Goal: Transaction & Acquisition: Book appointment/travel/reservation

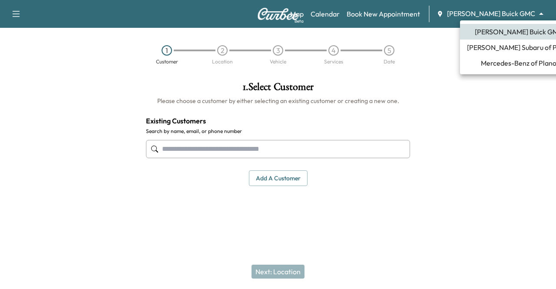
click at [504, 15] on body "Support Log Out Map Beta Calendar Book New Appointment [PERSON_NAME] Buick GMC …" at bounding box center [278, 144] width 556 height 289
click at [481, 63] on span "Mercedes-Benz of Plano" at bounding box center [519, 63] width 76 height 10
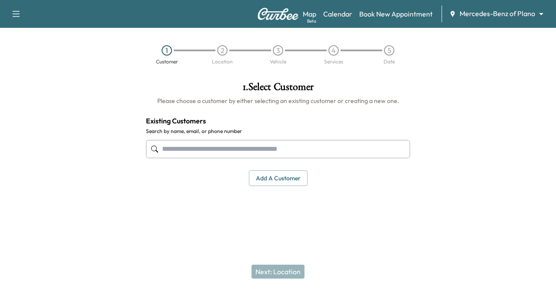
click at [236, 147] on input "text" at bounding box center [278, 149] width 264 height 18
paste input "**********"
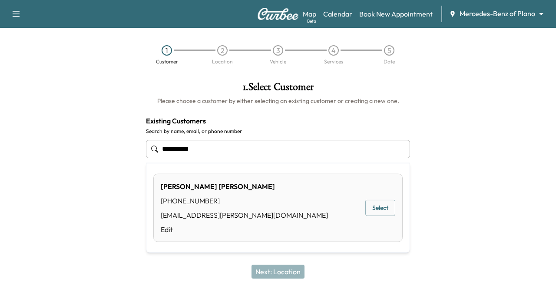
click at [382, 212] on button "Select" at bounding box center [380, 208] width 30 height 16
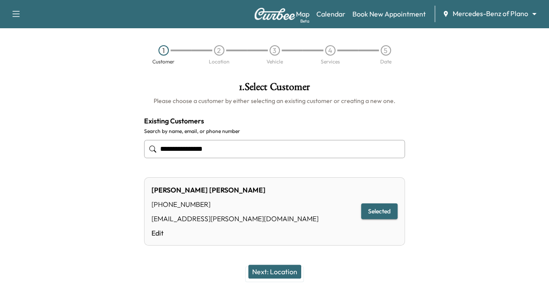
scroll to position [27, 0]
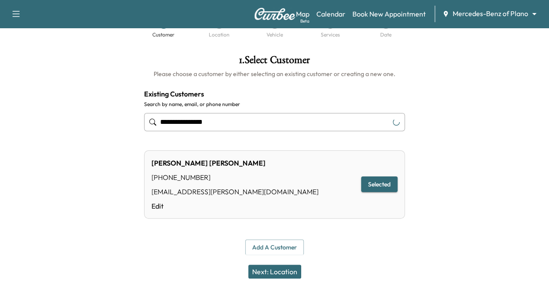
type input "**********"
click at [282, 273] on button "Next: Location" at bounding box center [274, 271] width 53 height 14
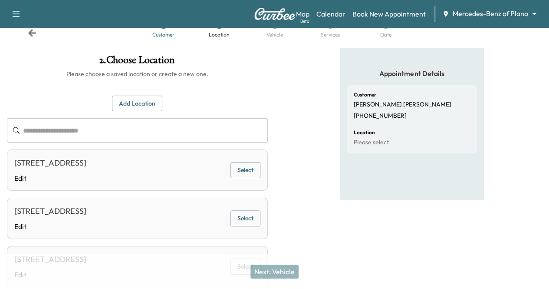
click at [261, 177] on button "Select" at bounding box center [246, 170] width 30 height 16
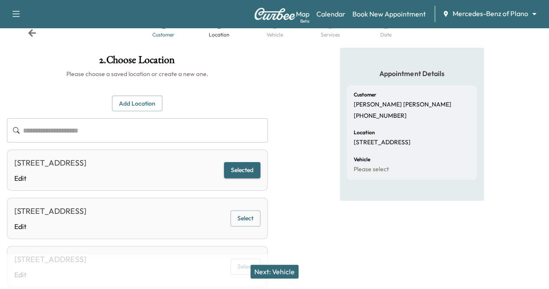
click at [271, 274] on button "Next: Vehicle" at bounding box center [275, 271] width 48 height 14
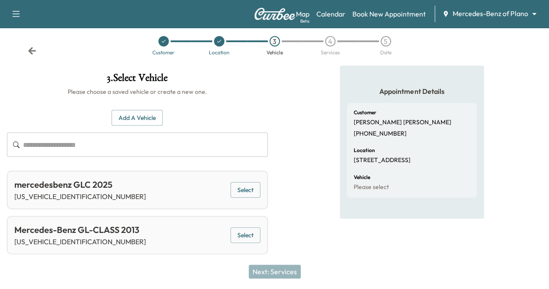
click at [261, 182] on button "Select" at bounding box center [246, 190] width 30 height 16
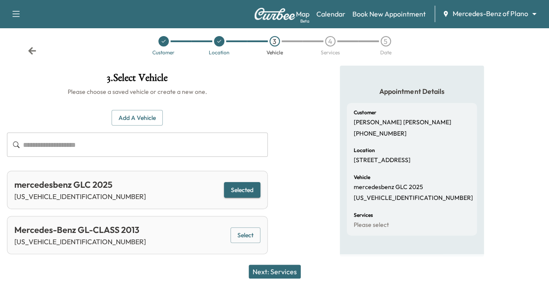
click at [286, 272] on button "Next: Services" at bounding box center [275, 271] width 52 height 14
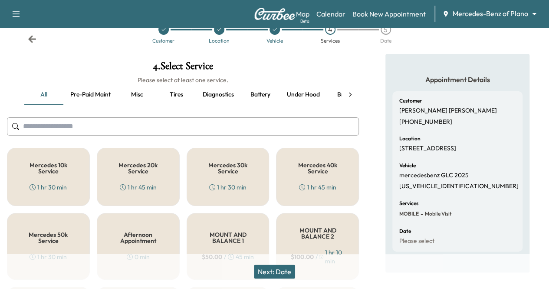
click at [103, 89] on button "Pre-paid maint" at bounding box center [90, 94] width 54 height 21
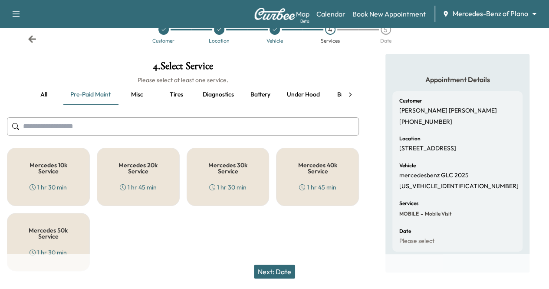
click at [346, 94] on icon at bounding box center [350, 94] width 9 height 9
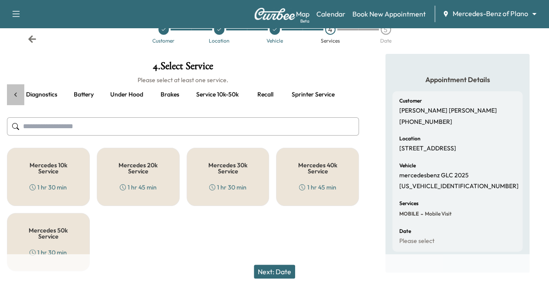
click at [16, 96] on icon at bounding box center [15, 94] width 9 height 9
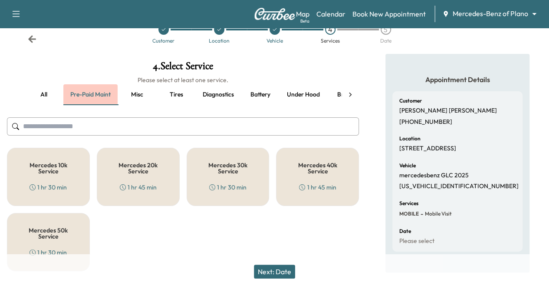
click at [87, 90] on button "Pre-paid maint" at bounding box center [90, 94] width 54 height 21
click at [63, 171] on h5 "Mercedes 10k Service" at bounding box center [48, 168] width 54 height 12
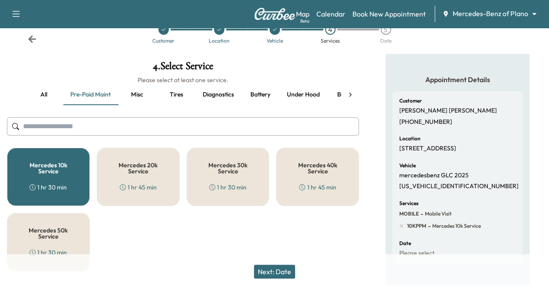
click at [287, 269] on button "Next: Date" at bounding box center [274, 271] width 41 height 14
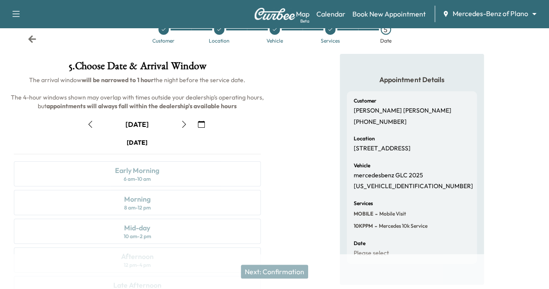
click at [209, 131] on button "button" at bounding box center [201, 124] width 15 height 14
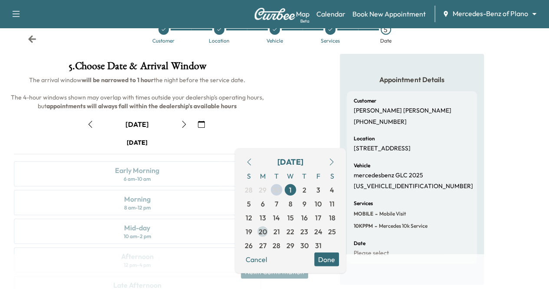
click at [264, 226] on span "20" at bounding box center [263, 231] width 8 height 10
click at [327, 260] on button "Done" at bounding box center [326, 259] width 25 height 14
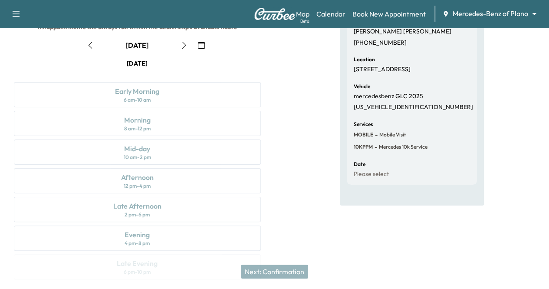
scroll to position [102, 0]
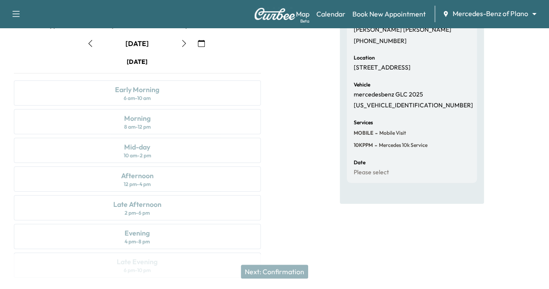
click at [268, 140] on div "[DATE] Early Morning 6 am - 10 am Morning 8 am - 12 pm Mid-day 10 am - 2 pm Aft…" at bounding box center [137, 169] width 261 height 224
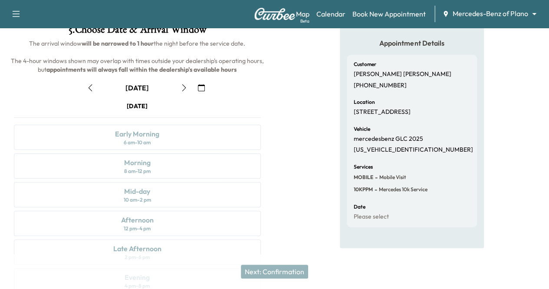
scroll to position [57, 0]
click at [268, 194] on div "[DATE] Early Morning 6 am - 10 am Morning 8 am - 12 pm Mid-day 10 am - 2 pm Aft…" at bounding box center [137, 214] width 261 height 224
click at [268, 223] on div "[DATE] Early Morning 6 am - 10 am Morning 8 am - 12 pm Mid-day 10 am - 2 pm Aft…" at bounding box center [137, 214] width 261 height 224
click at [268, 237] on div "[DATE] Early Morning 6 am - 10 am Morning 8 am - 12 pm Mid-day 10 am - 2 pm Aft…" at bounding box center [137, 214] width 261 height 224
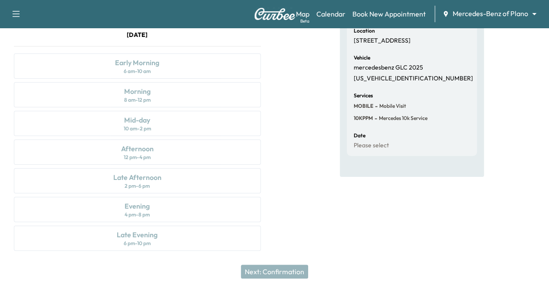
scroll to position [143, 0]
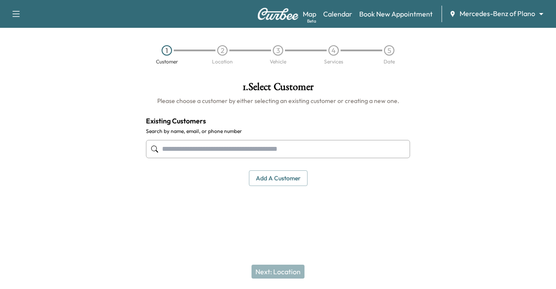
click at [180, 150] on input "text" at bounding box center [278, 149] width 264 height 18
click at [191, 147] on input "text" at bounding box center [278, 149] width 264 height 18
paste input "**********"
type input "**********"
click at [214, 191] on div "1 . Select Customer Please choose a customer by either selecting an existing cu…" at bounding box center [278, 134] width 278 height 118
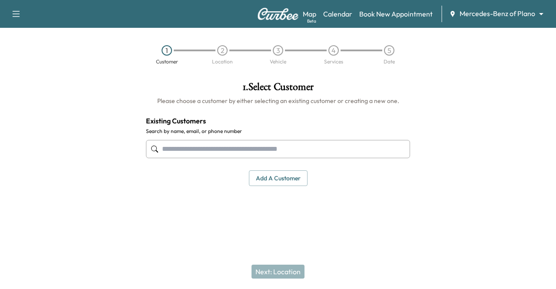
click at [199, 146] on input "text" at bounding box center [278, 149] width 264 height 18
paste input "**********"
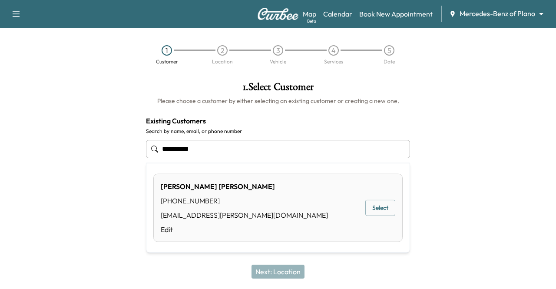
click at [377, 201] on button "Select" at bounding box center [380, 208] width 30 height 16
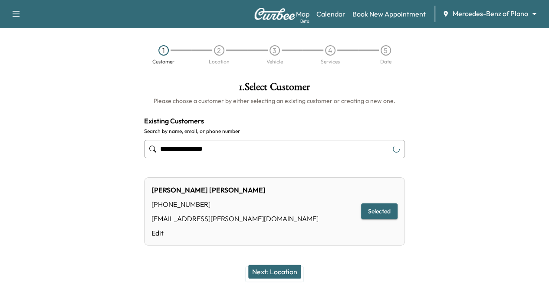
type input "**********"
click at [291, 272] on button "Next: Location" at bounding box center [274, 271] width 53 height 14
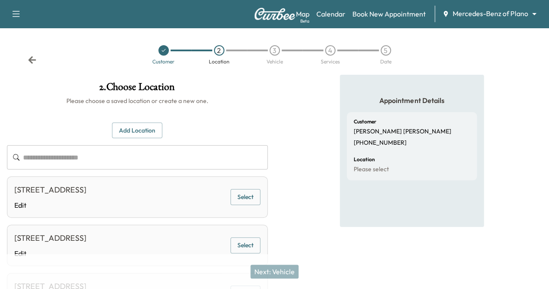
click at [261, 201] on button "Select" at bounding box center [246, 197] width 30 height 16
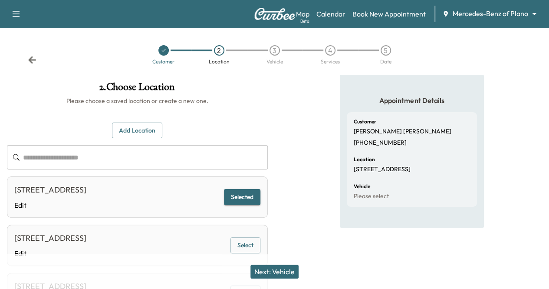
click at [268, 272] on button "Next: Vehicle" at bounding box center [275, 271] width 48 height 14
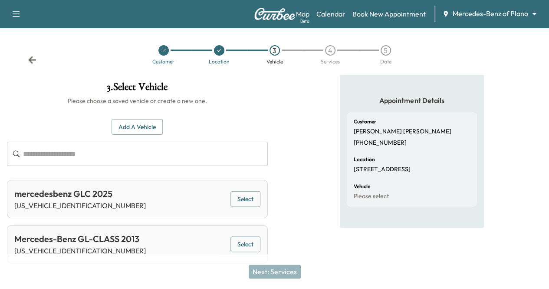
click at [261, 198] on button "Select" at bounding box center [246, 199] width 30 height 16
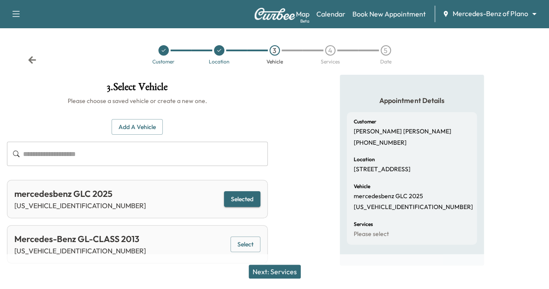
click at [279, 272] on button "Next: Services" at bounding box center [275, 271] width 52 height 14
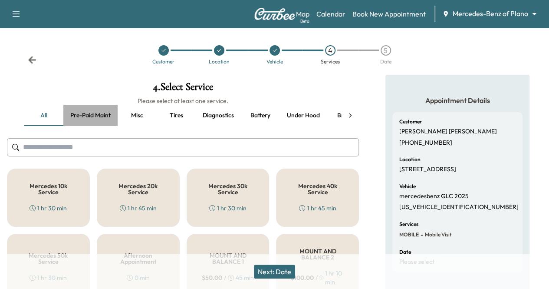
click at [100, 113] on button "Pre-paid maint" at bounding box center [90, 115] width 54 height 21
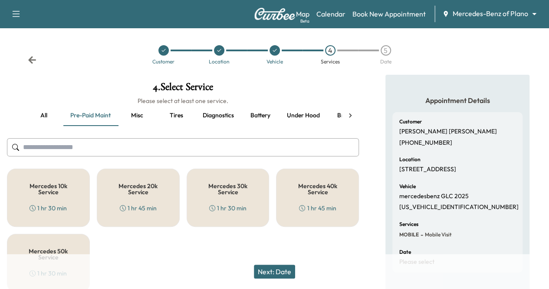
click at [59, 187] on h5 "Mercedes 10k Service" at bounding box center [48, 189] width 54 height 12
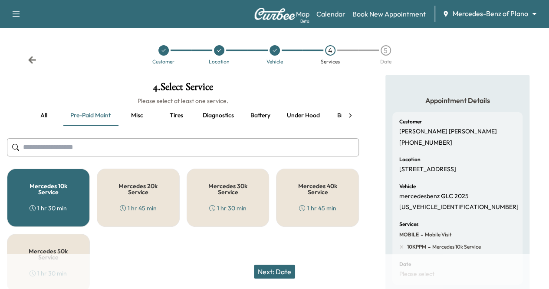
click at [277, 272] on button "Next: Date" at bounding box center [274, 271] width 41 height 14
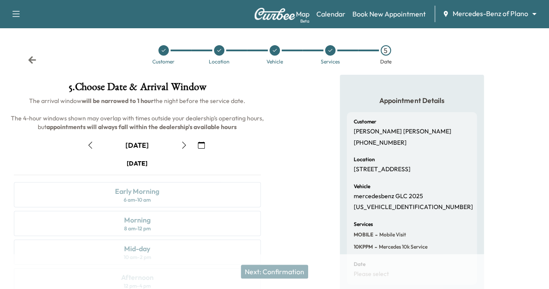
click at [186, 148] on icon "button" at bounding box center [184, 145] width 4 height 7
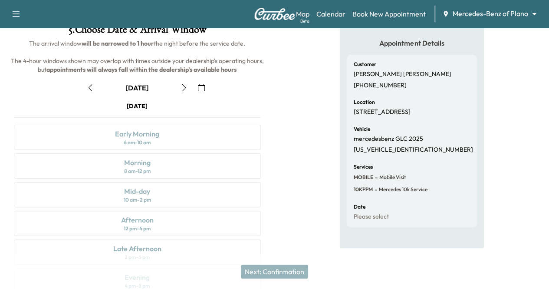
scroll to position [58, 0]
click at [188, 91] on icon "button" at bounding box center [184, 87] width 7 height 7
click at [205, 91] on icon "button" at bounding box center [201, 87] width 7 height 7
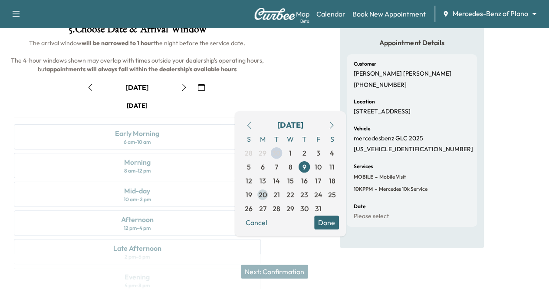
click at [263, 195] on span "20" at bounding box center [263, 194] width 8 height 10
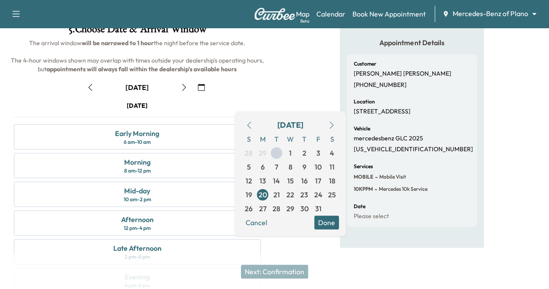
click at [331, 223] on button "Done" at bounding box center [326, 222] width 25 height 14
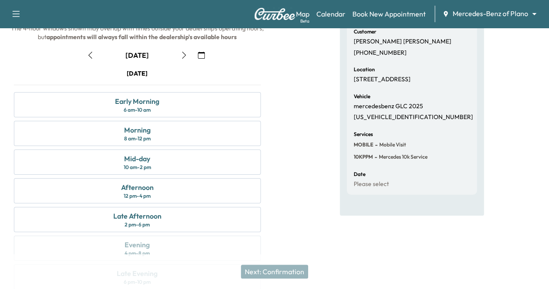
scroll to position [90, 0]
click at [188, 58] on icon "button" at bounding box center [184, 54] width 7 height 7
click at [151, 135] on div "Morning" at bounding box center [137, 129] width 26 height 10
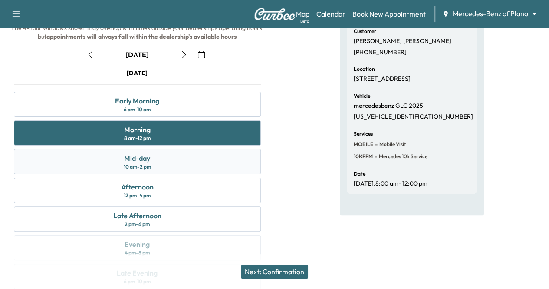
click at [150, 163] on div "Mid-day" at bounding box center [137, 158] width 26 height 10
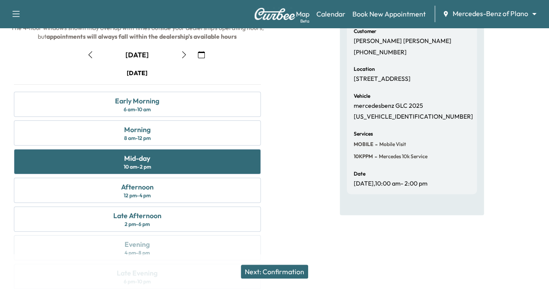
click at [281, 274] on button "Next: Confirmation" at bounding box center [274, 271] width 67 height 14
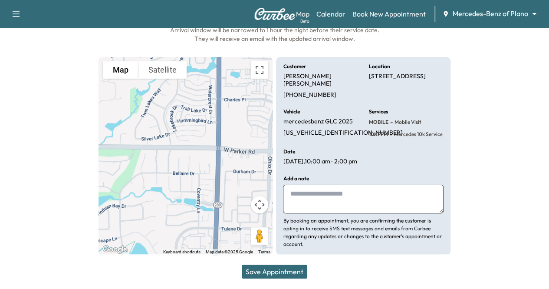
click at [284, 272] on button "Save Appointment" at bounding box center [275, 271] width 66 height 14
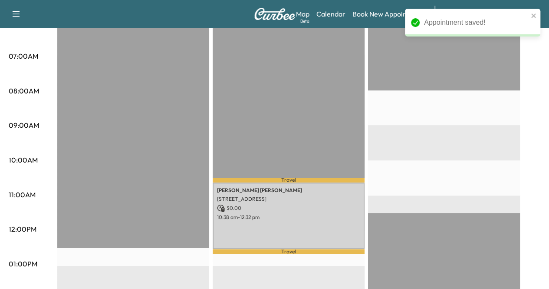
scroll to position [205, 0]
